Goal: Task Accomplishment & Management: Manage account settings

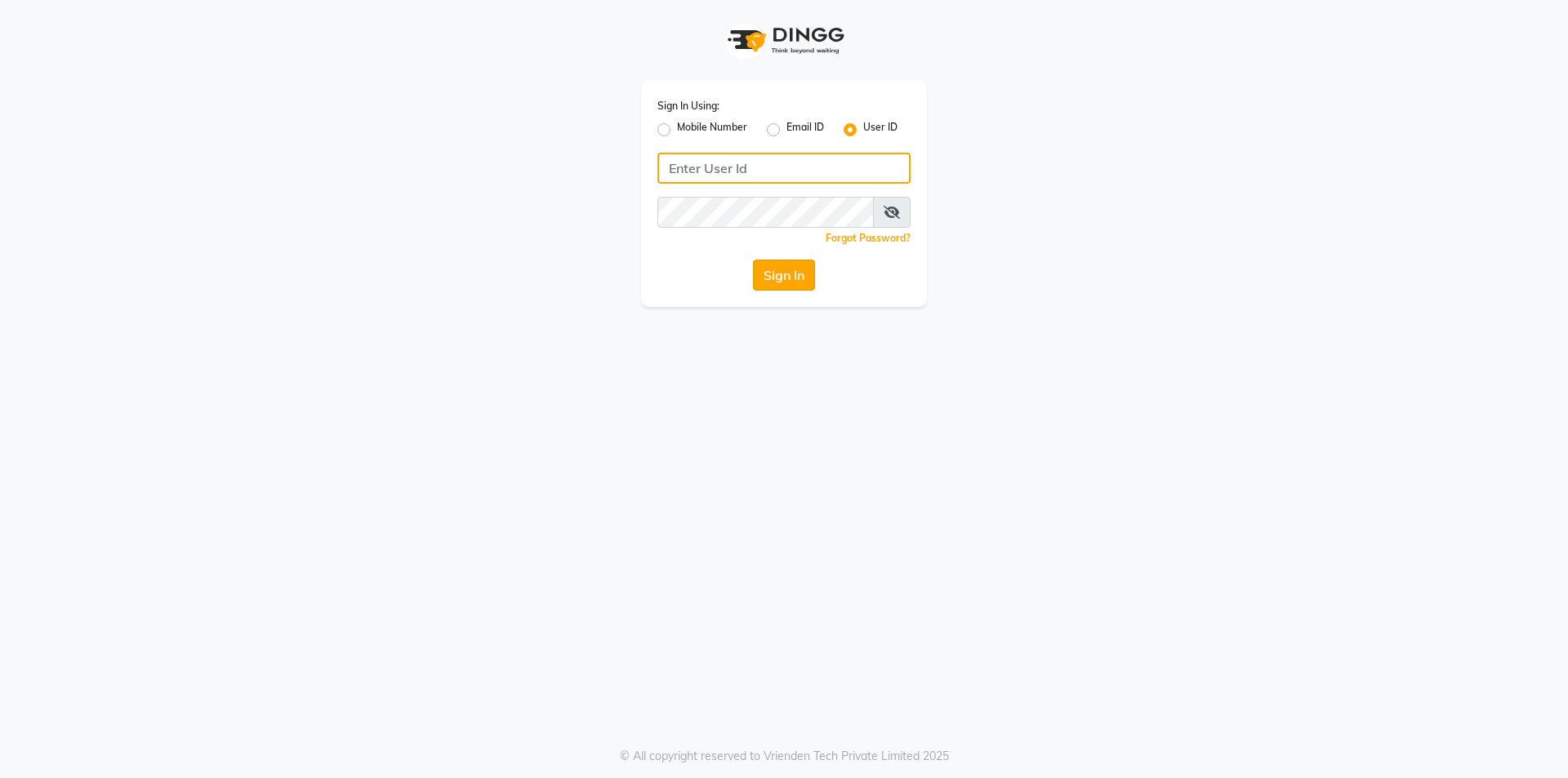
type input "prabhutasalon"
click at [778, 264] on button "Sign In" at bounding box center [784, 275] width 62 height 31
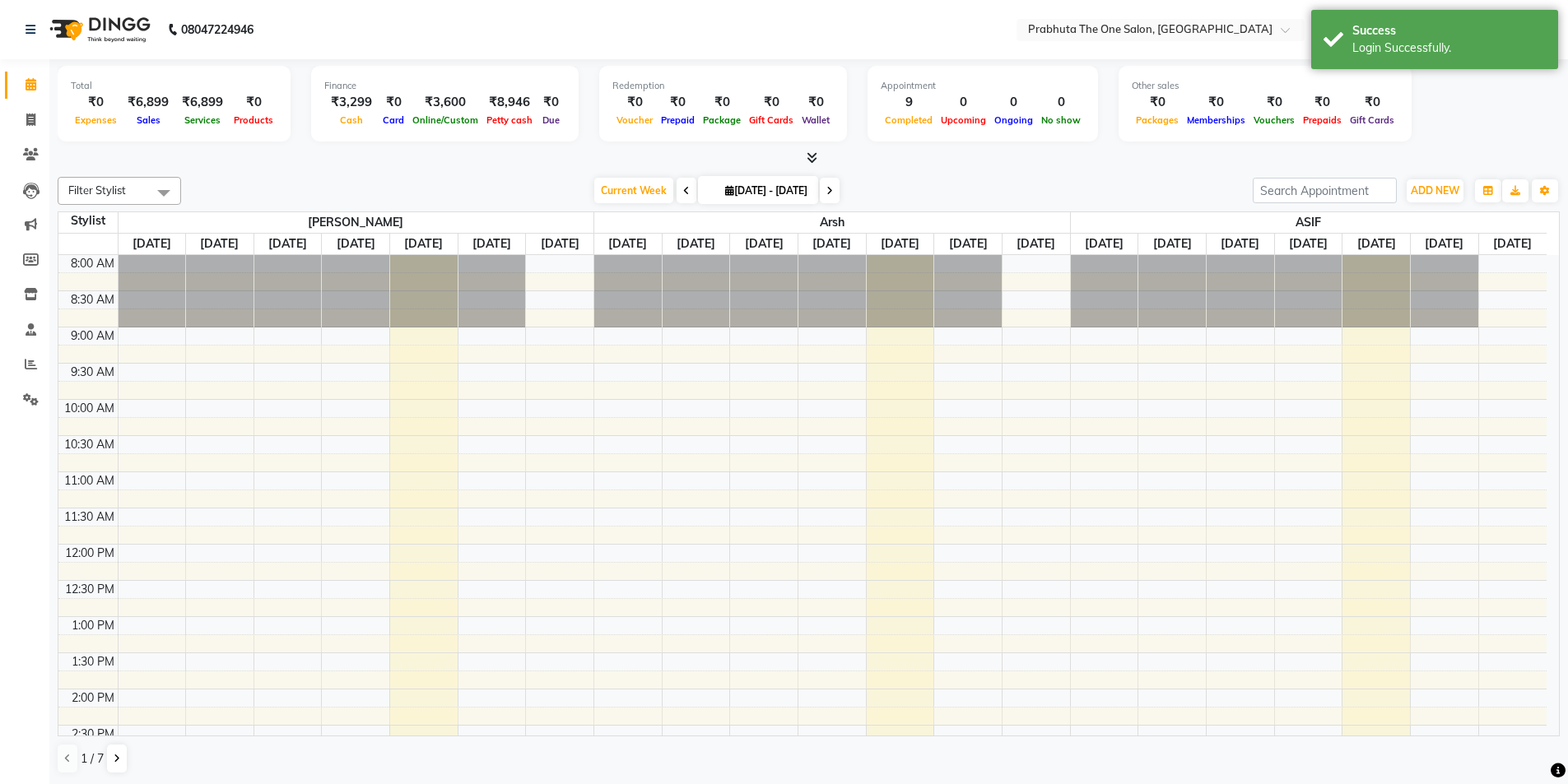
click at [26, 105] on li "Invoice" at bounding box center [25, 120] width 49 height 36
click at [30, 129] on span at bounding box center [30, 120] width 29 height 19
select select "service"
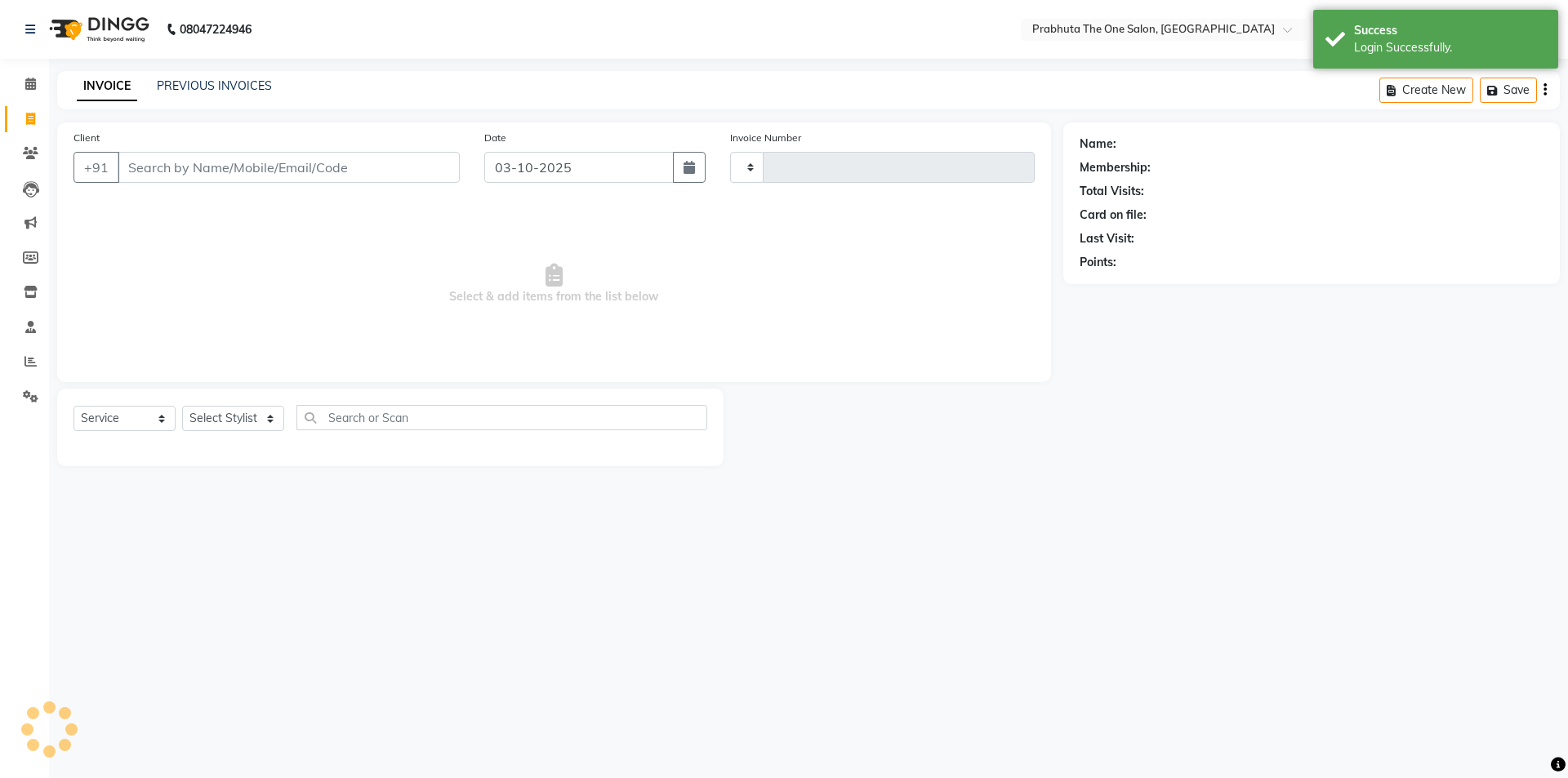
type input "1438"
select select "5326"
click at [183, 90] on link "PREVIOUS INVOICES" at bounding box center [214, 85] width 115 height 14
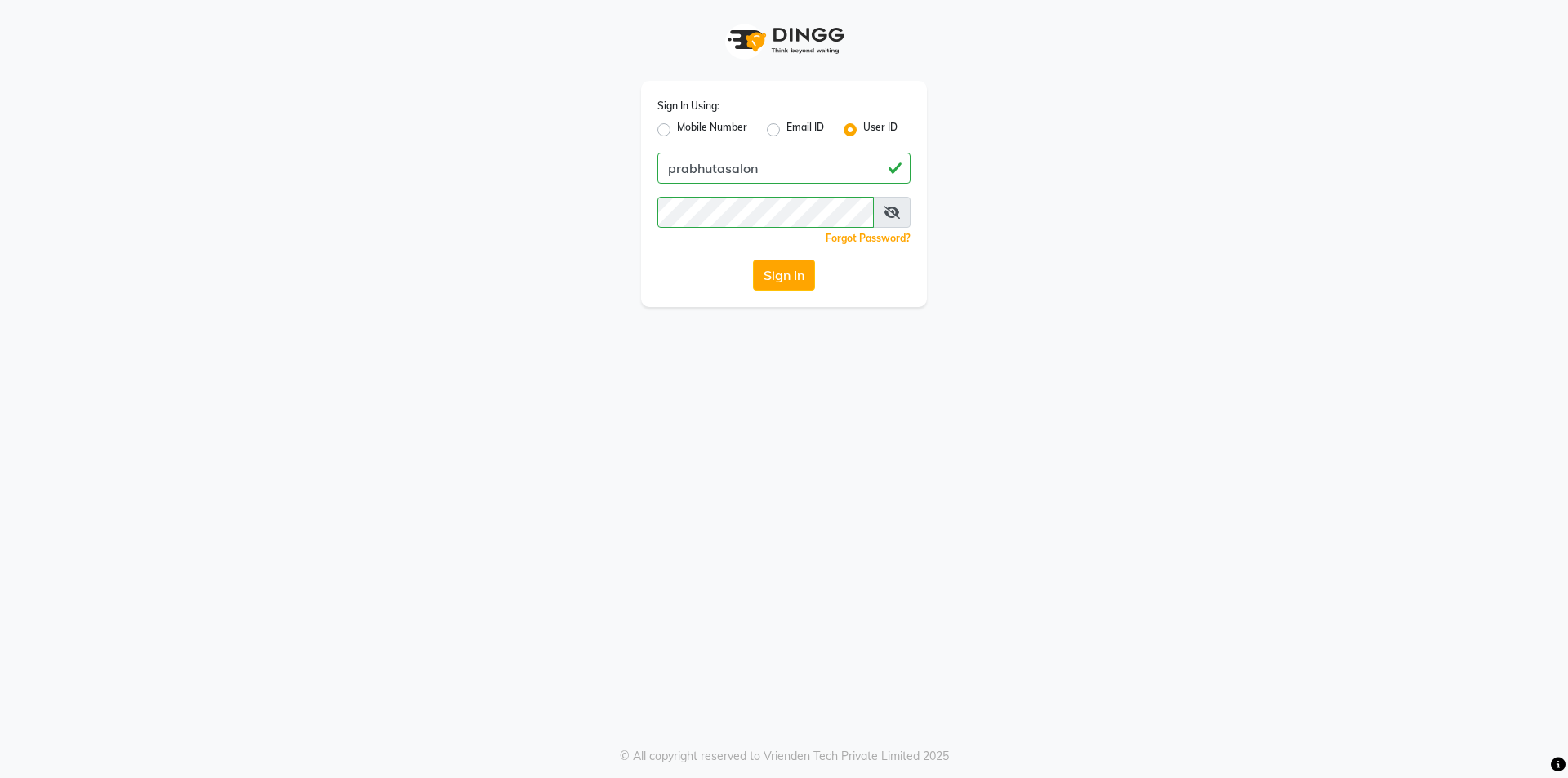
drag, startPoint x: 804, startPoint y: 275, endPoint x: 801, endPoint y: 284, distance: 9.5
click at [804, 275] on button "Sign In" at bounding box center [784, 275] width 62 height 31
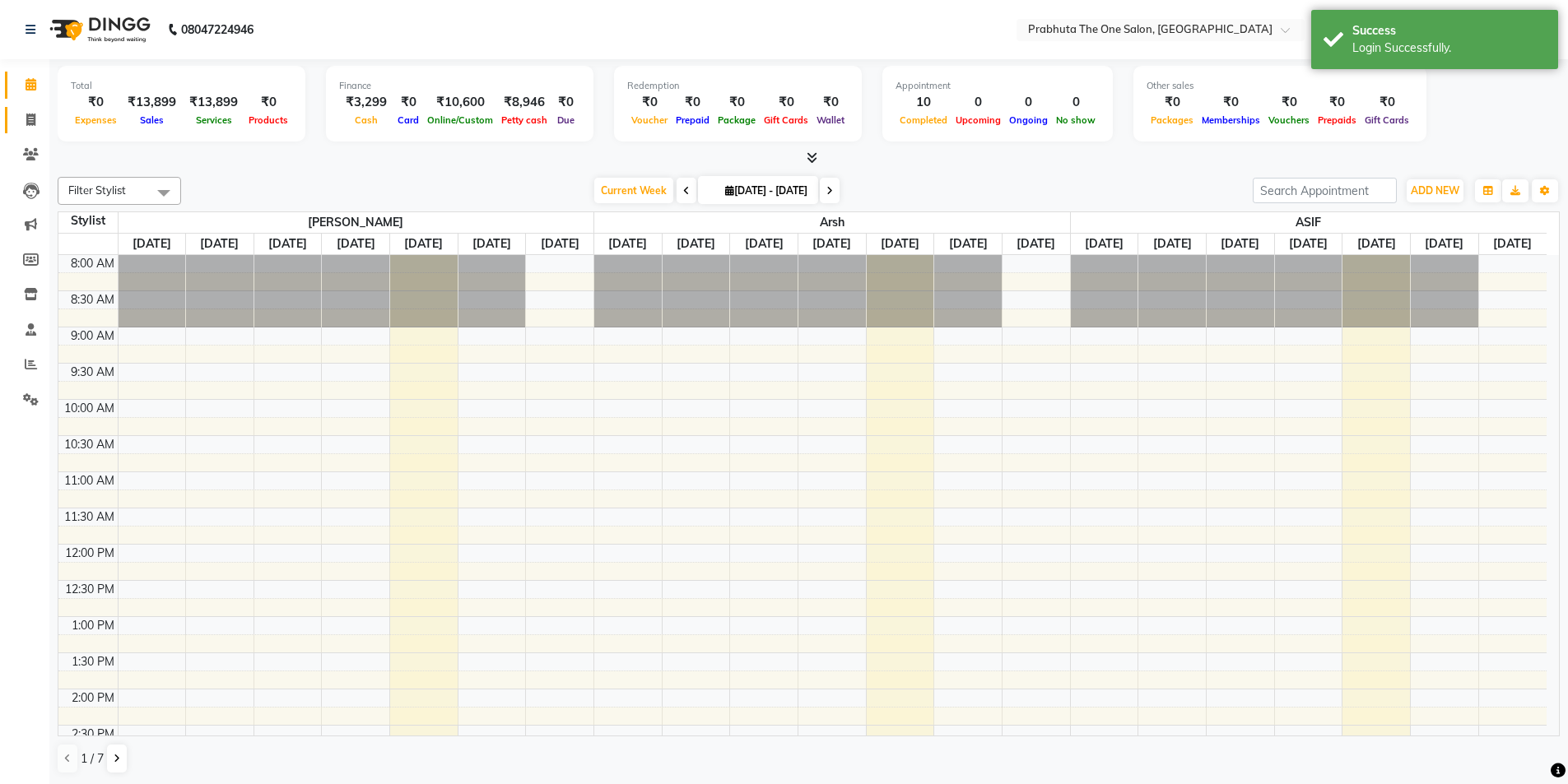
click at [36, 125] on icon at bounding box center [30, 119] width 9 height 13
select select "service"
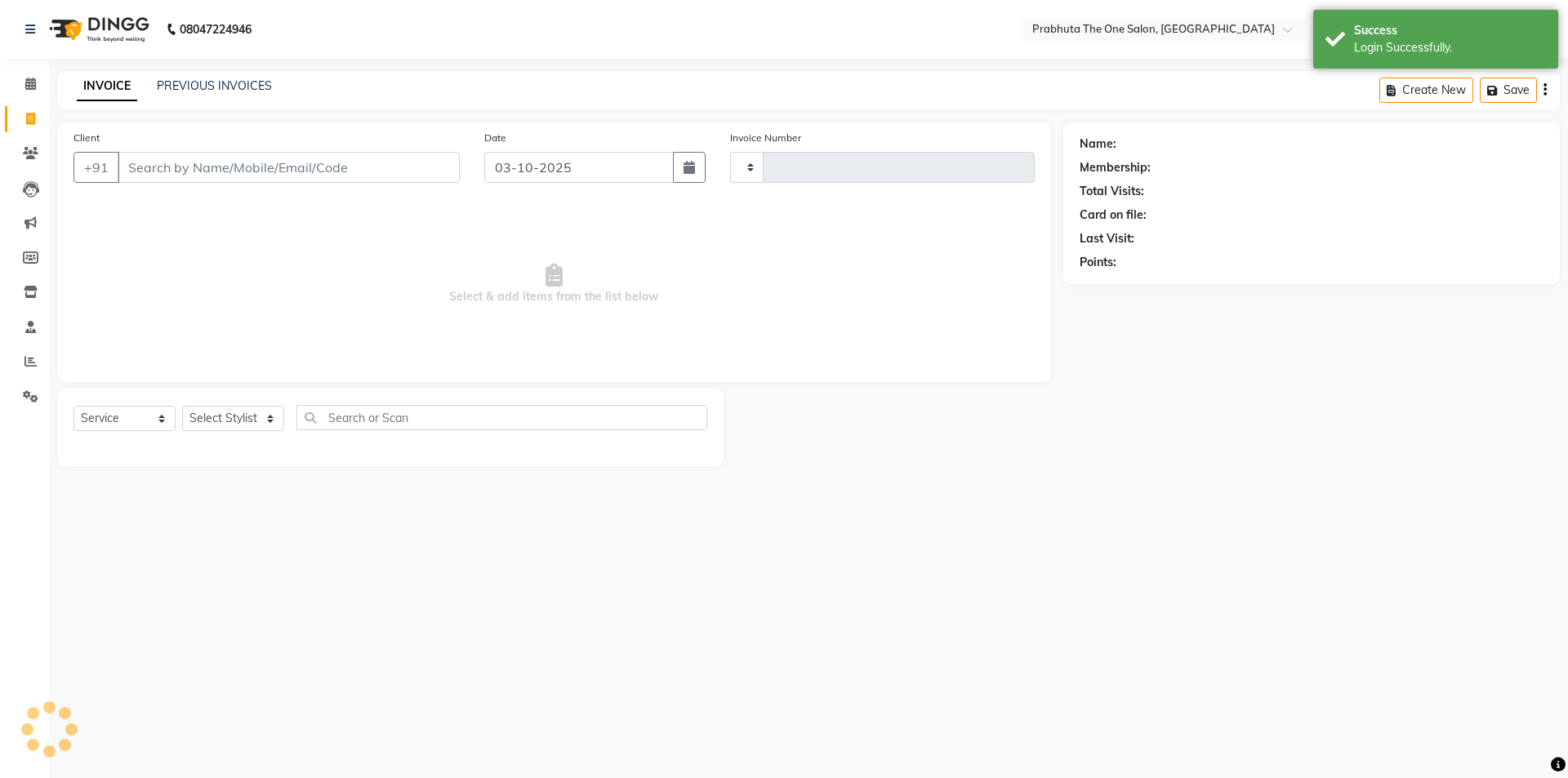
type input "1439"
select select "5326"
click at [208, 88] on link "PREVIOUS INVOICES" at bounding box center [214, 85] width 115 height 14
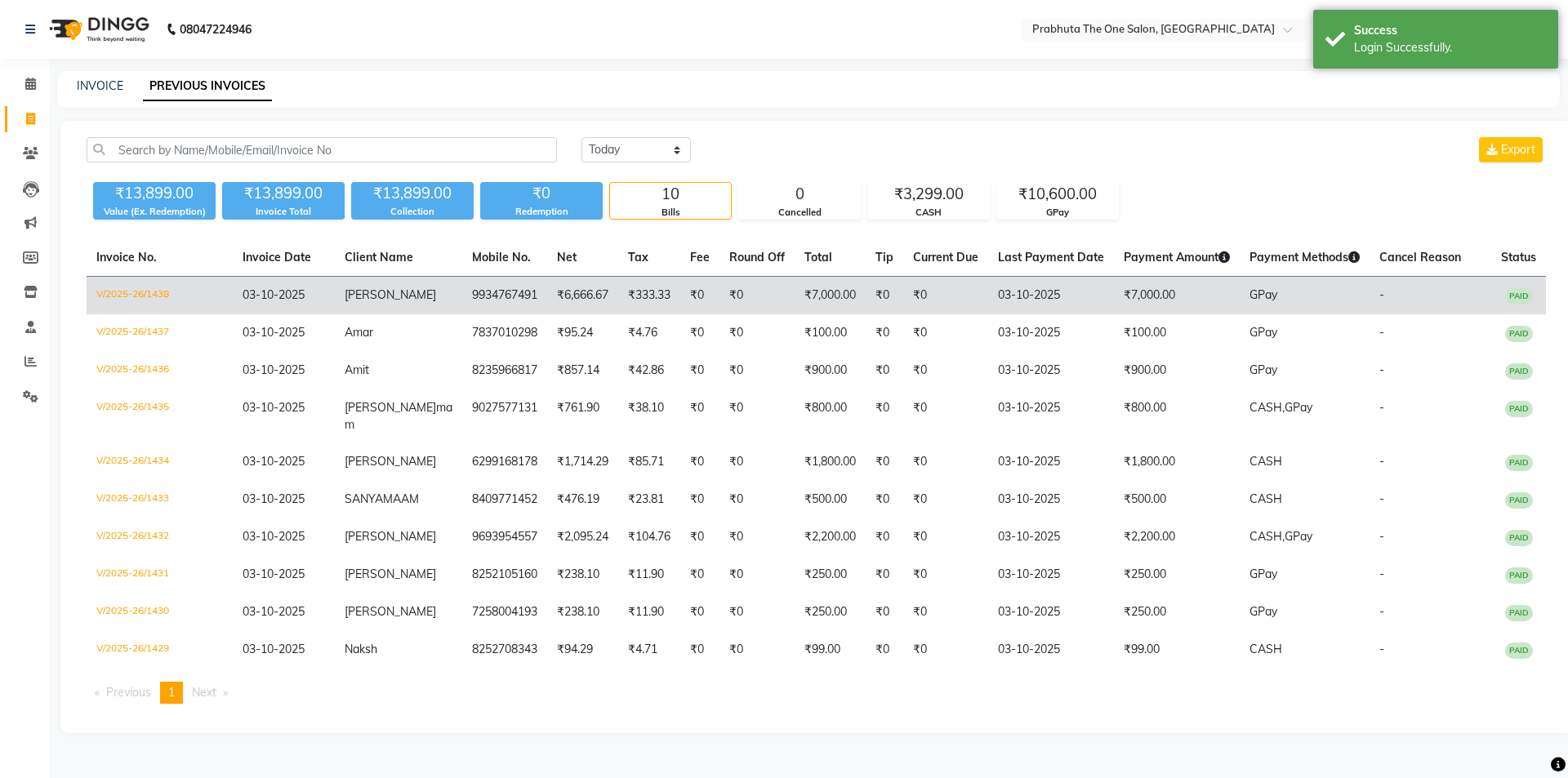
click at [795, 300] on td "₹7,000.00" at bounding box center [830, 296] width 71 height 39
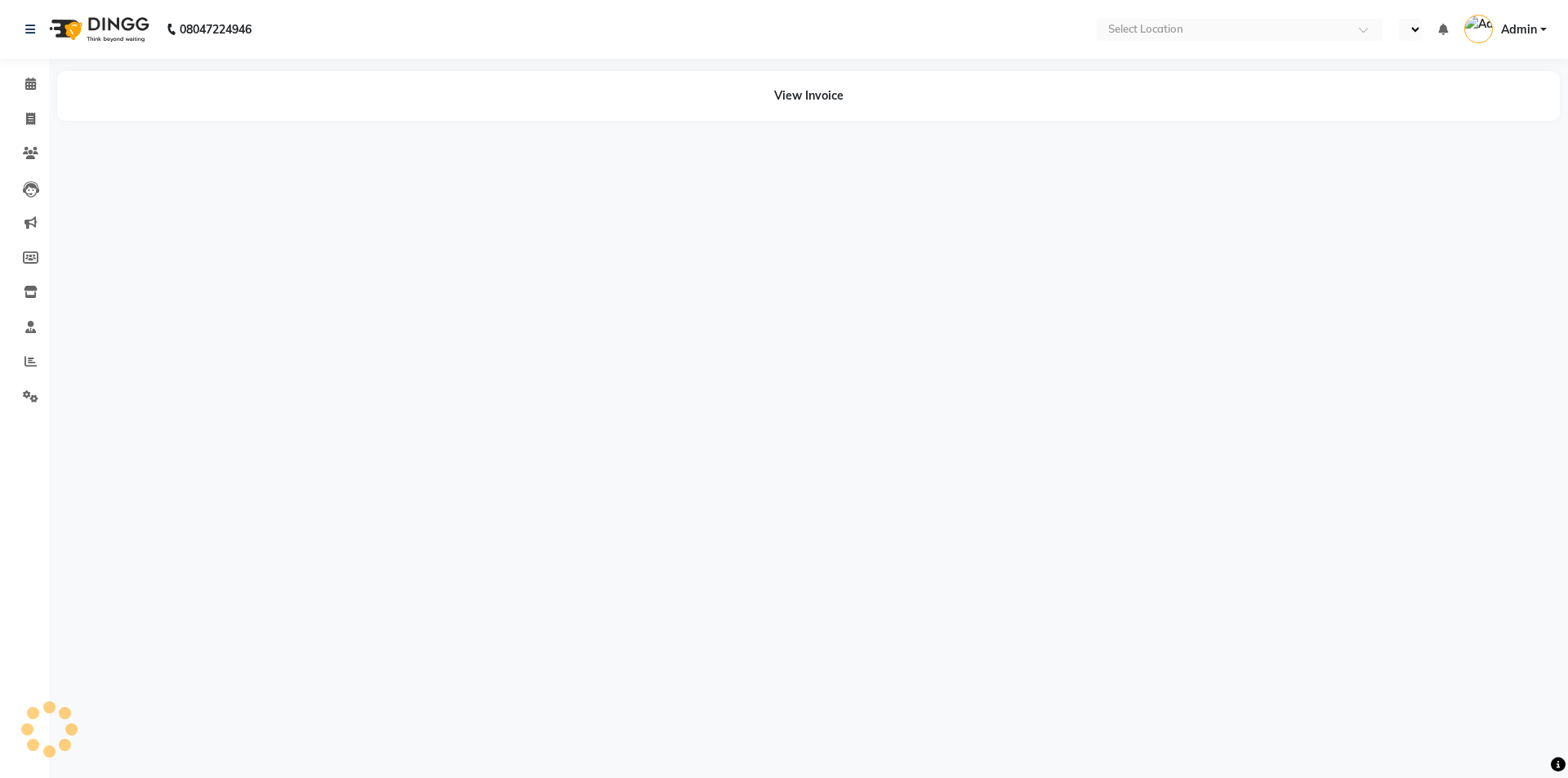
select select "en"
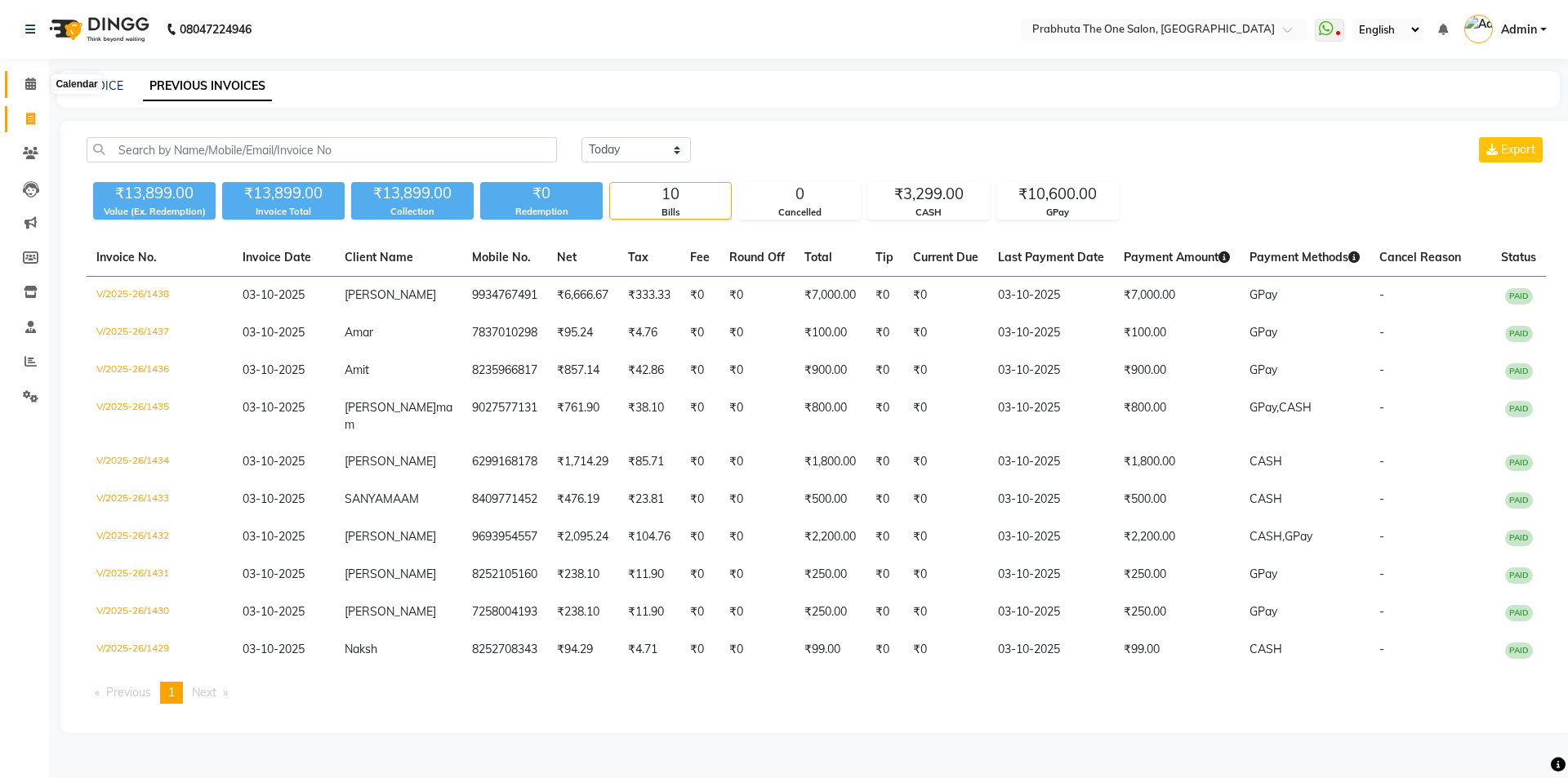
click at [24, 76] on span at bounding box center [30, 84] width 29 height 18
